Goal: Information Seeking & Learning: Check status

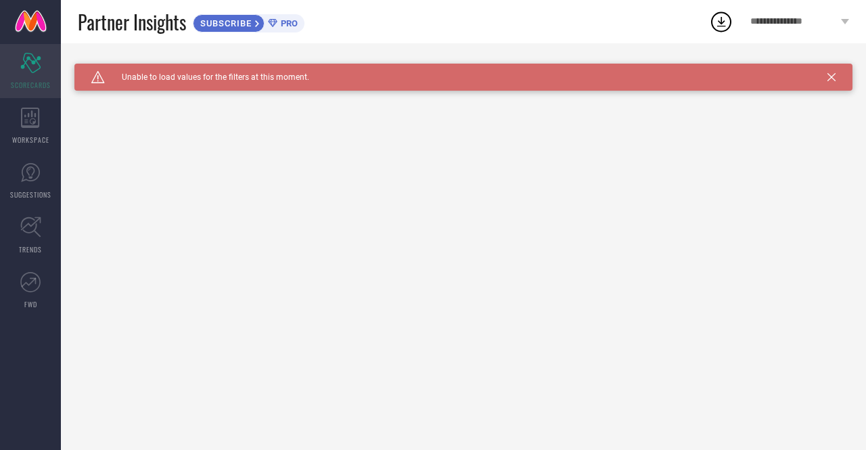
click at [30, 64] on icon "Scorecard" at bounding box center [30, 63] width 21 height 20
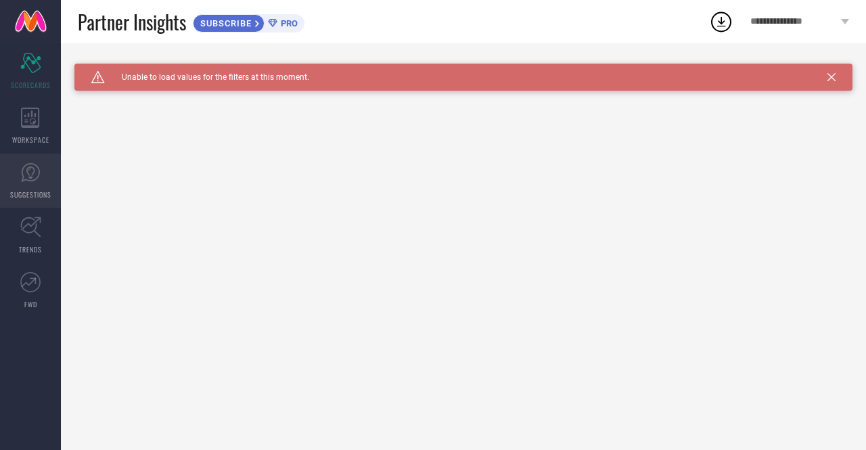
click at [34, 173] on icon at bounding box center [30, 172] width 8 height 12
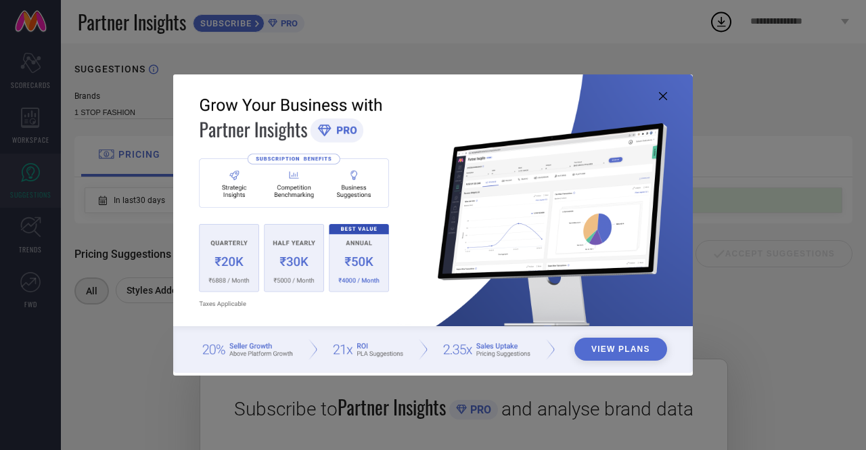
click at [628, 348] on button "View Plans" at bounding box center [620, 349] width 93 height 23
click at [626, 348] on button "View Plans" at bounding box center [620, 349] width 93 height 23
click at [665, 94] on icon at bounding box center [663, 96] width 8 height 8
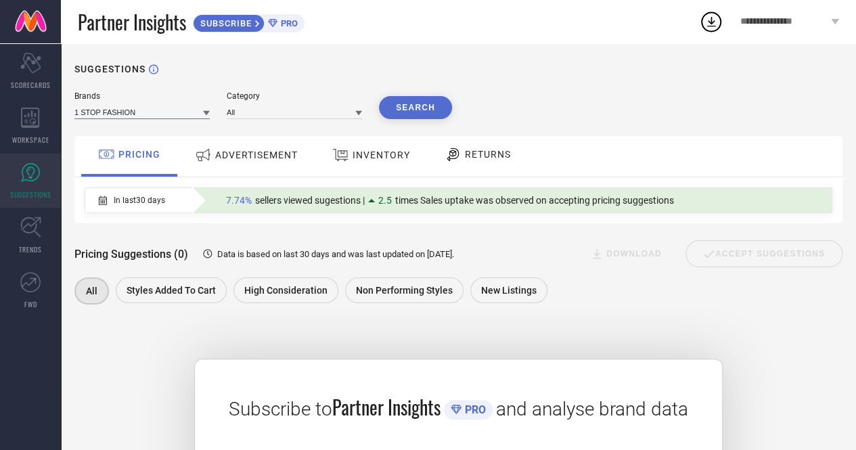
click at [98, 116] on input at bounding box center [141, 112] width 135 height 14
click at [37, 232] on icon at bounding box center [30, 227] width 21 height 21
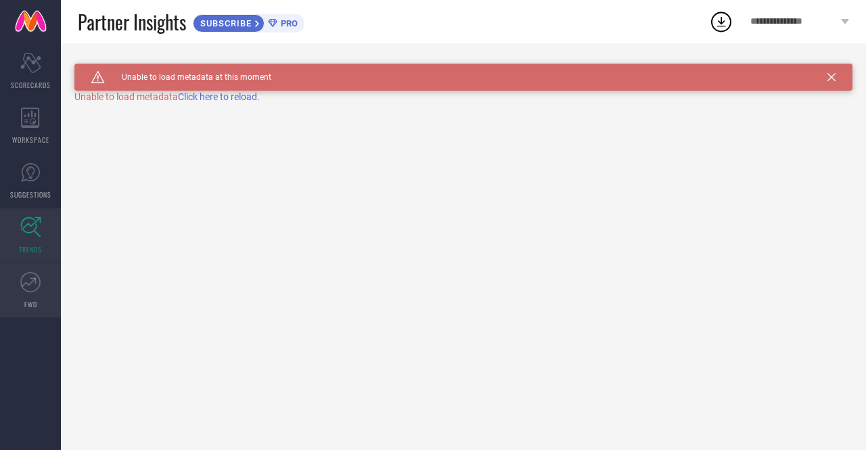
click at [31, 282] on icon at bounding box center [29, 281] width 15 height 9
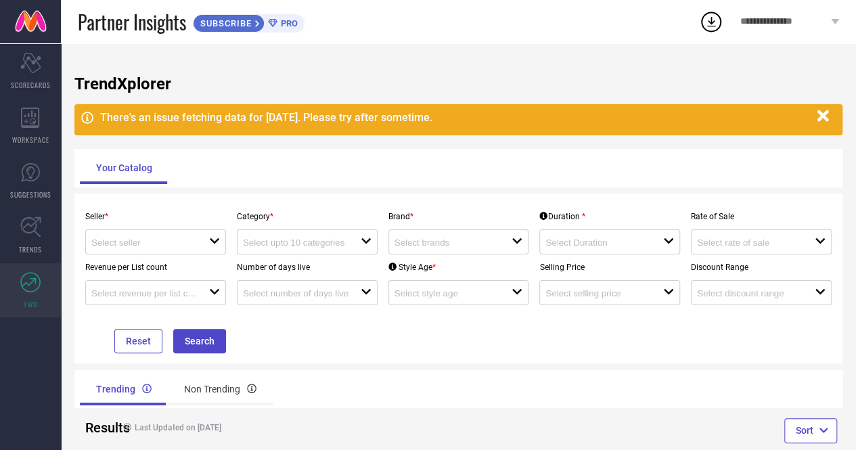
click at [39, 22] on link at bounding box center [30, 21] width 61 height 43
